Goal: Navigation & Orientation: Find specific page/section

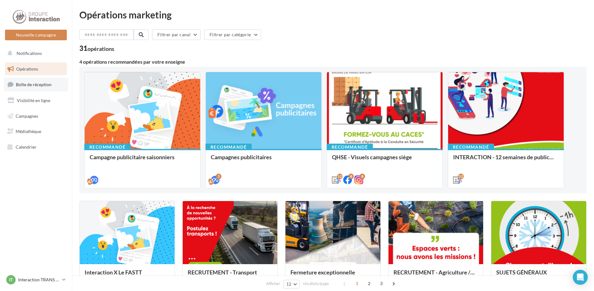
click at [45, 87] on span "Boîte de réception" at bounding box center [34, 84] width 36 height 5
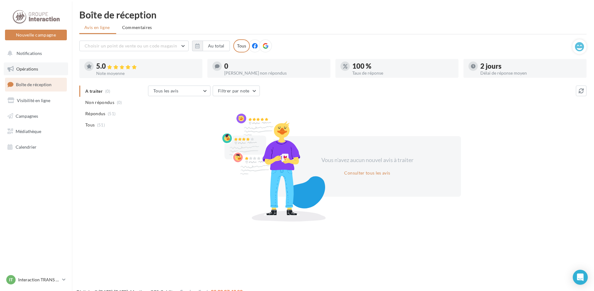
click at [35, 65] on link "Opérations" at bounding box center [36, 68] width 64 height 13
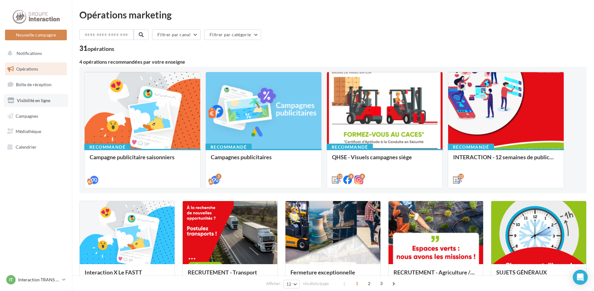
click at [51, 102] on link "Visibilité en ligne" at bounding box center [36, 100] width 64 height 13
